Goal: Communication & Community: Ask a question

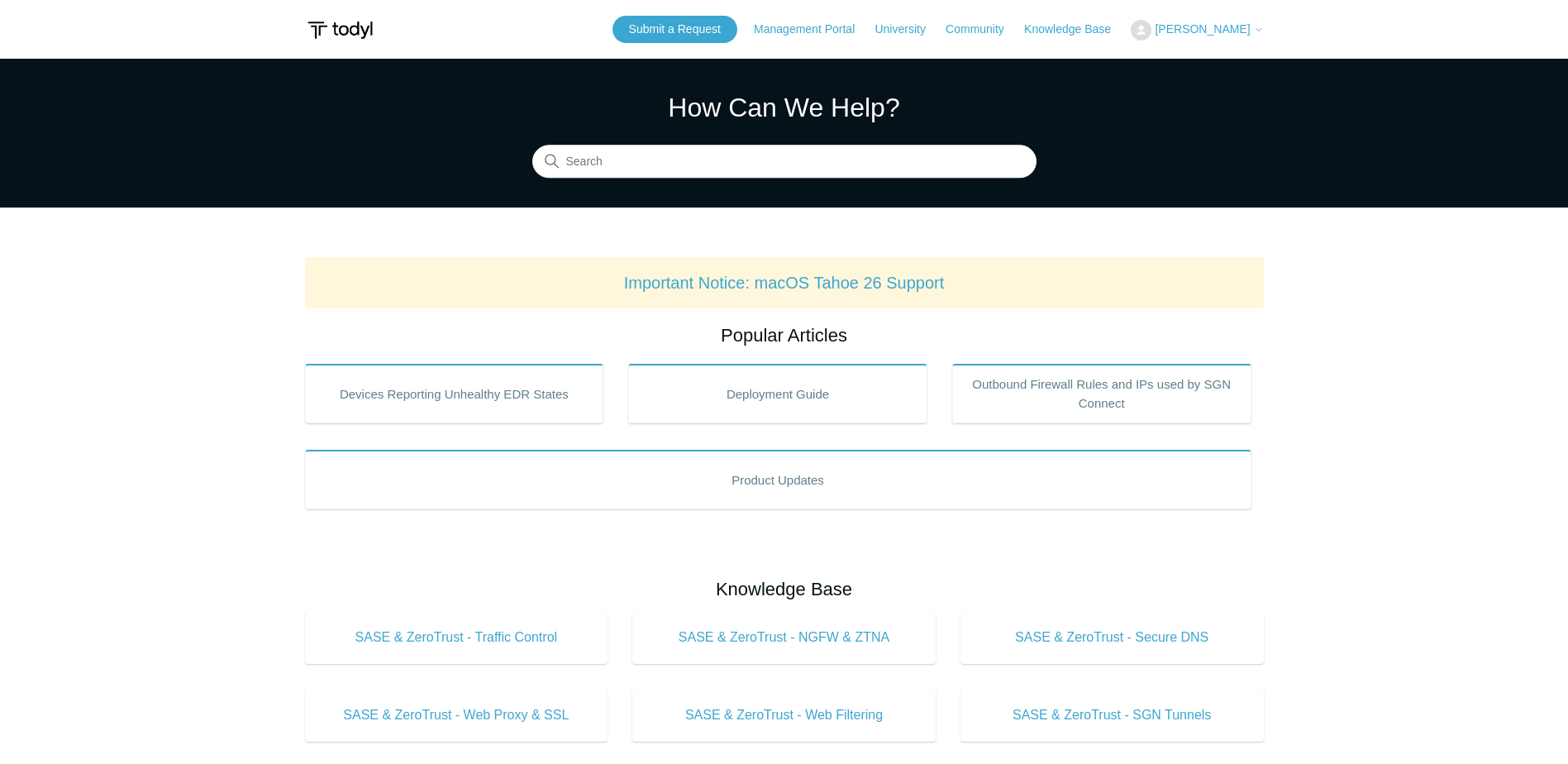
click at [1372, 430] on main "Todyl Support Center How Can We Help? Search Important Notice: macOS Tahoe 26 S…" at bounding box center [784, 774] width 1568 height 1431
click at [709, 26] on link "Submit a Request" at bounding box center [676, 29] width 125 height 27
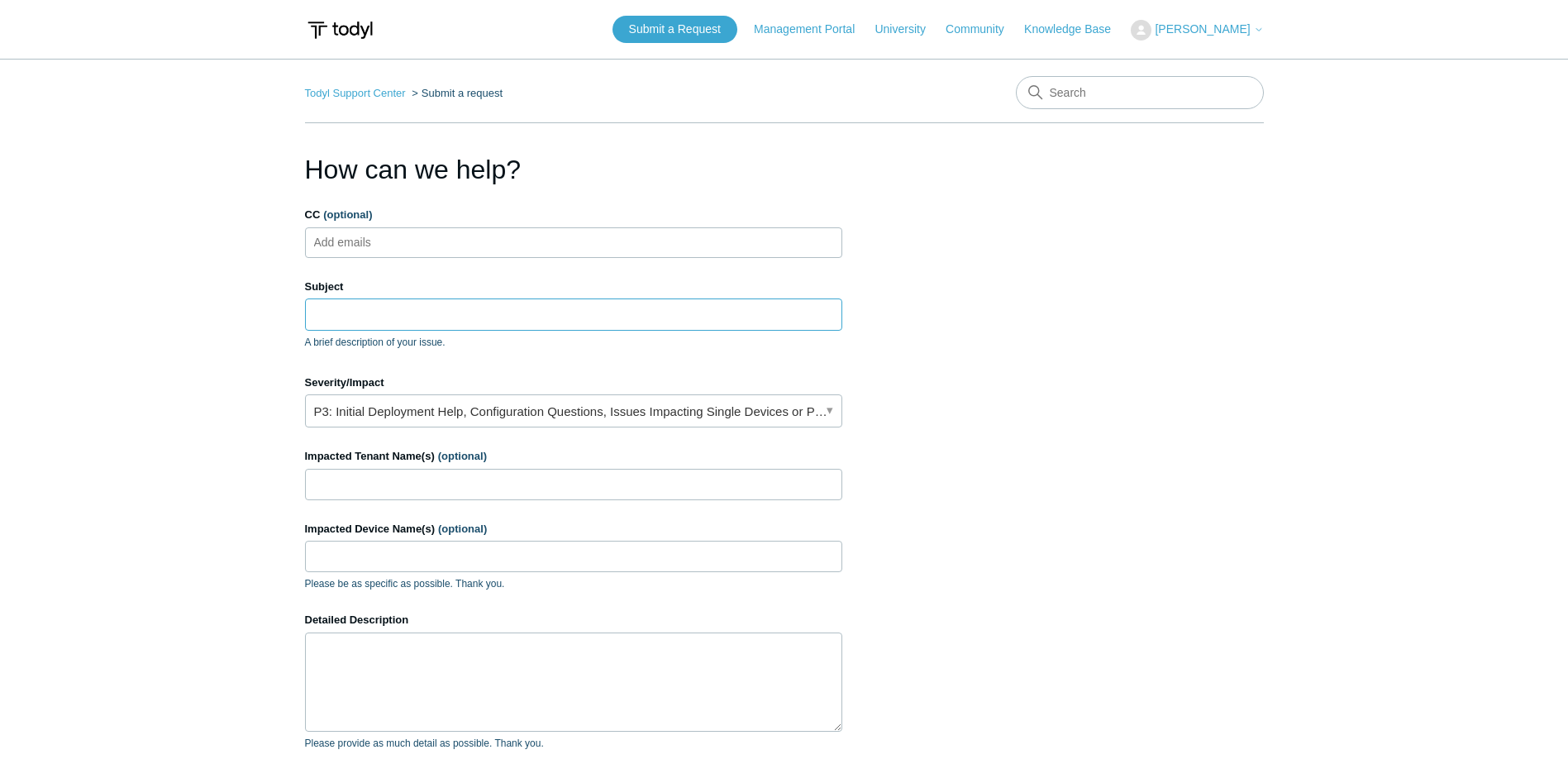
click at [404, 318] on input "Subject" at bounding box center [573, 314] width 538 height 32
click at [439, 318] on input "Symmetric DIA not really symmetric" at bounding box center [573, 314] width 538 height 32
click at [516, 317] on input "Symmetric DIA no longer symmetric" at bounding box center [573, 314] width 538 height 32
type input "Symmetric DIA no longer symmetric"
click at [671, 409] on link "P3: Initial Deployment Help, Configuration Questions, Issues Impacting Single D…" at bounding box center [573, 410] width 538 height 33
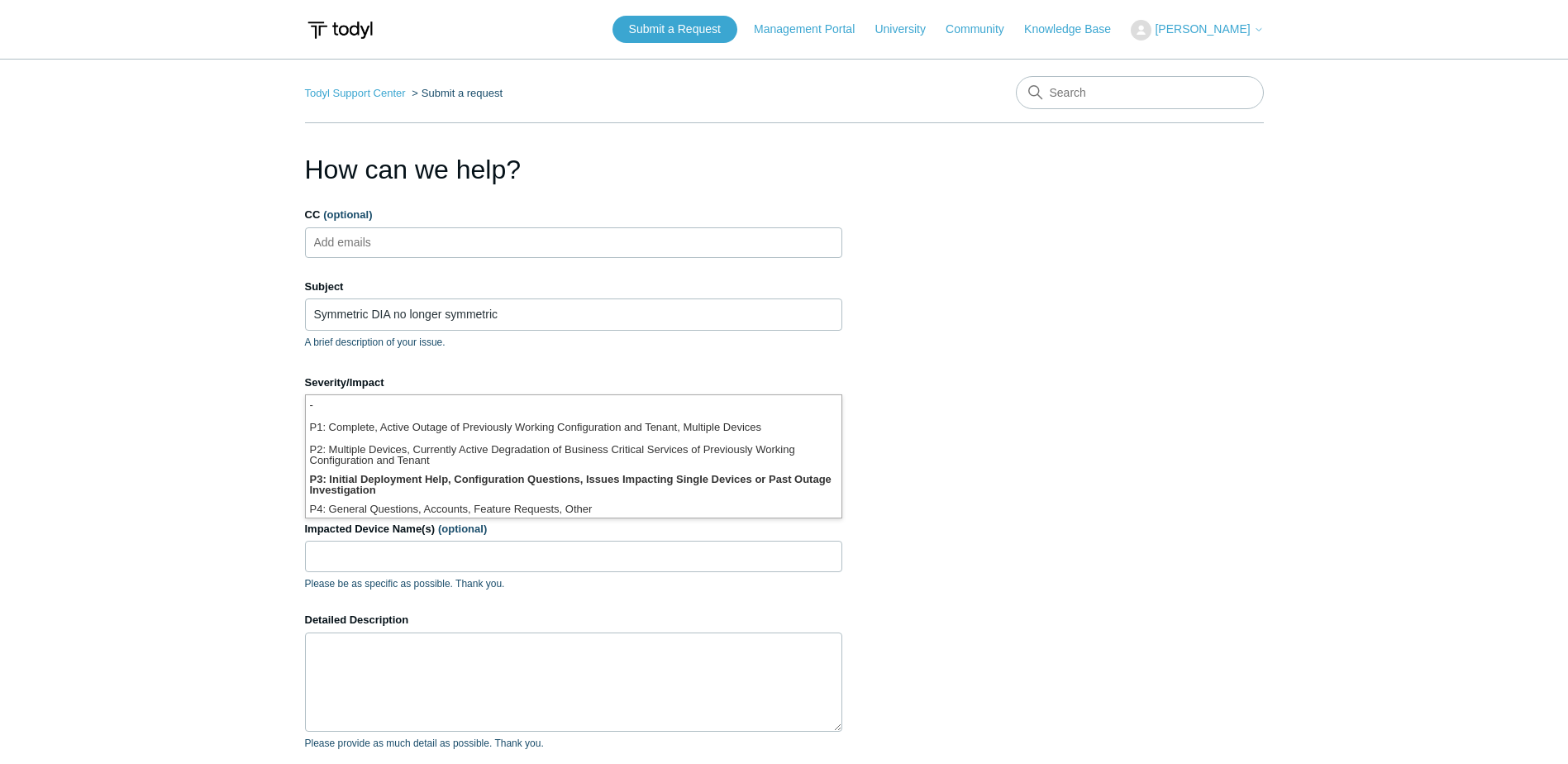
click at [935, 408] on section "How can we help? CC (optional) Add emails Subject Symmetric DIA no longer symme…" at bounding box center [784, 559] width 959 height 819
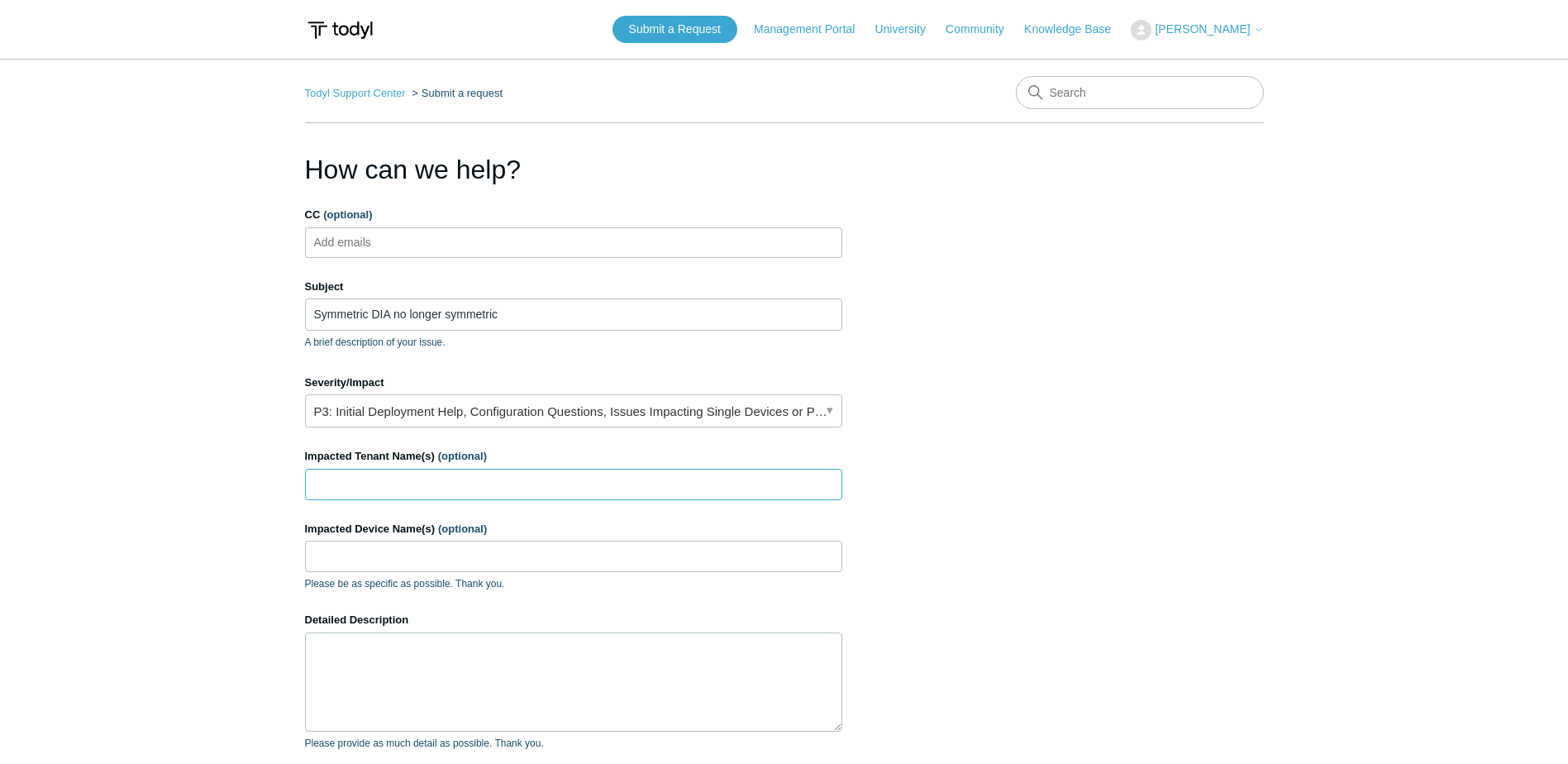
click at [580, 481] on input "Impacted Tenant Name(s) (optional)" at bounding box center [573, 485] width 538 height 32
type input "Beskar"
click at [520, 548] on input "Impacted Device Name(s) (optional)" at bounding box center [573, 556] width 538 height 32
type input "all agents"
click at [526, 643] on textarea "Detailed Description" at bounding box center [573, 683] width 538 height 99
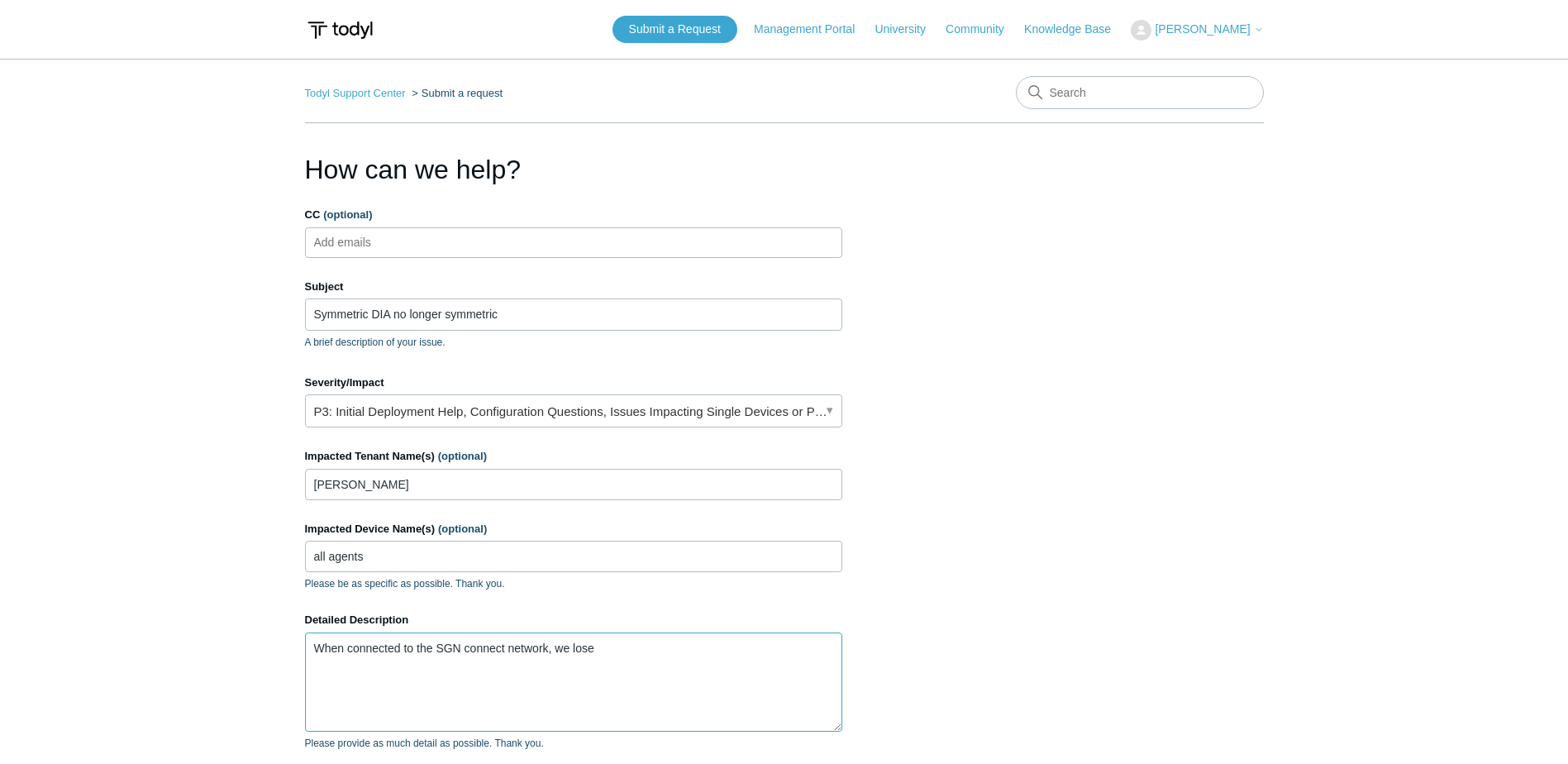
click at [627, 672] on textarea "When connected to the SGN connect network, we lose" at bounding box center [573, 683] width 538 height 99
click at [765, 656] on textarea "When connected to the SGN connect network, we lose 70% of our upload speed." at bounding box center [573, 683] width 538 height 99
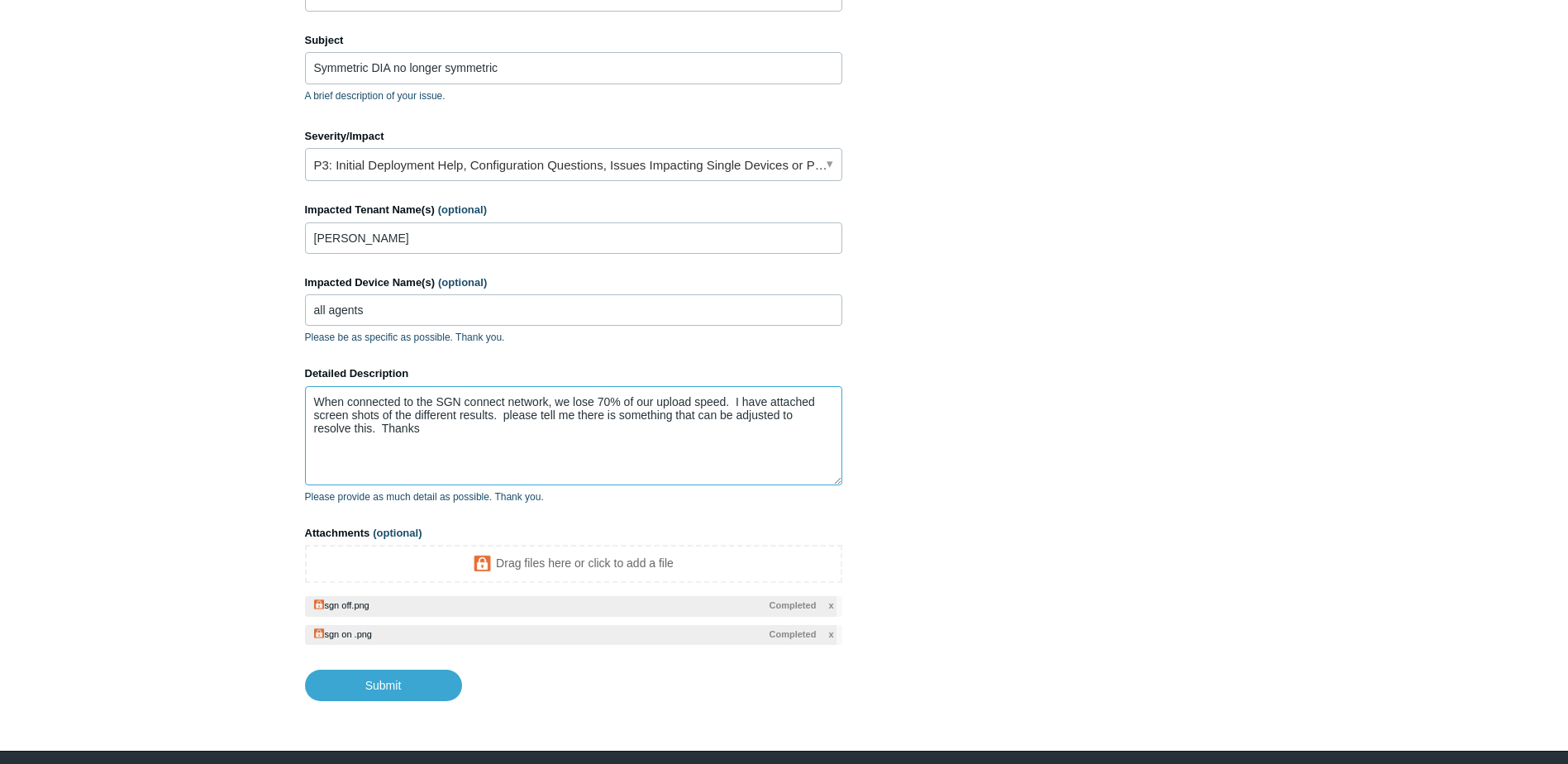
scroll to position [248, 0]
click at [395, 678] on input "Submit" at bounding box center [384, 684] width 157 height 33
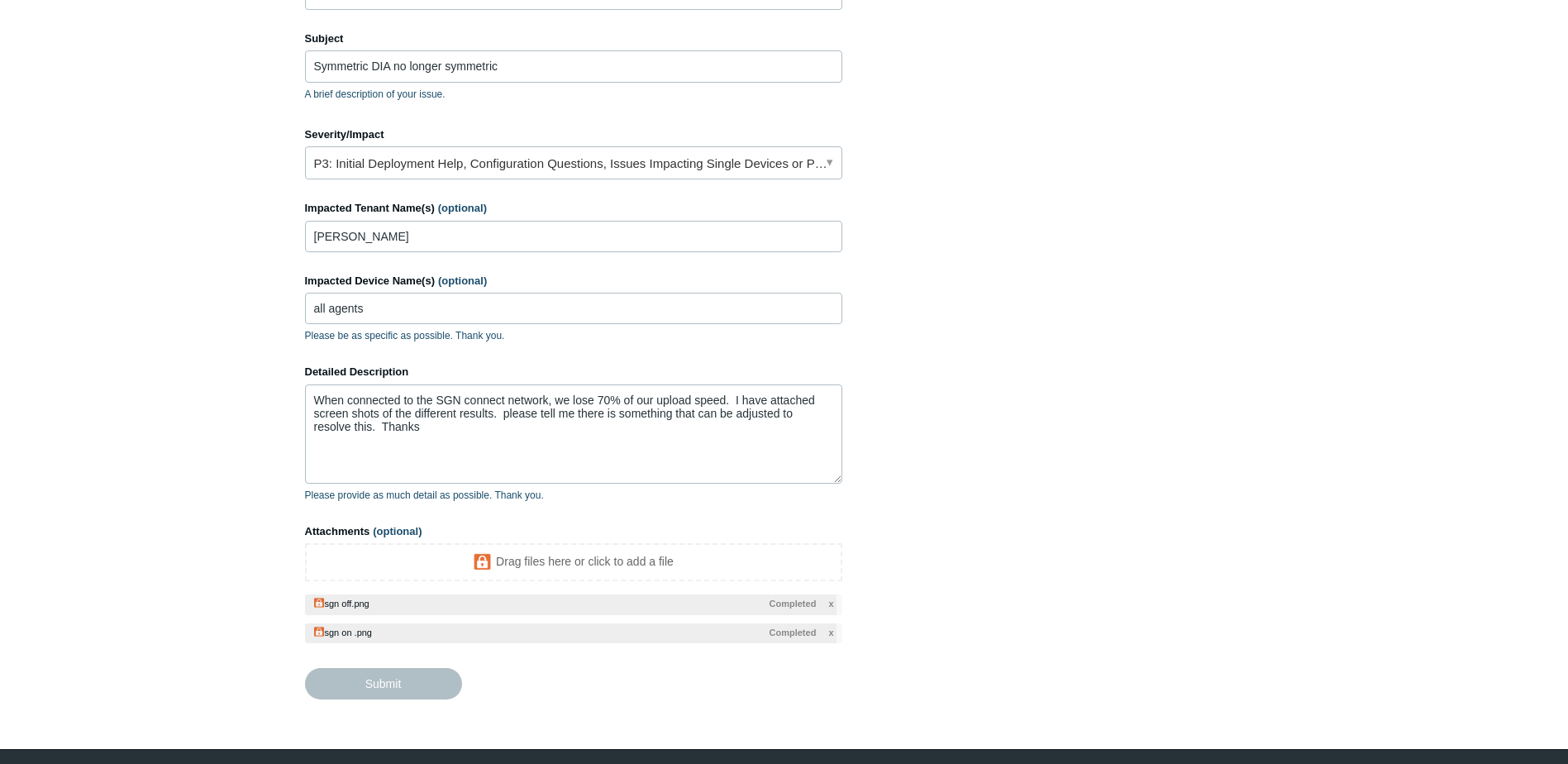
type textarea "When connected to the SGN connect network, we lose 70% of our upload speed. I h…"
